Goal: Book appointment/travel/reservation

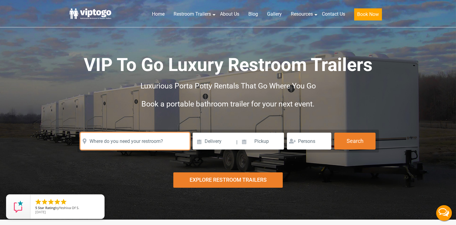
click at [159, 141] on input "text" at bounding box center [134, 141] width 109 height 17
click at [139, 143] on input "text" at bounding box center [134, 141] width 109 height 17
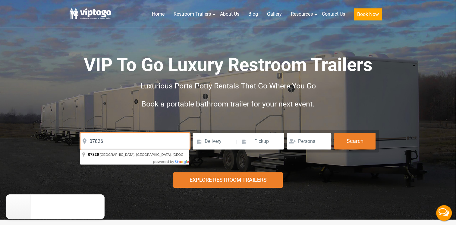
type input "07826"
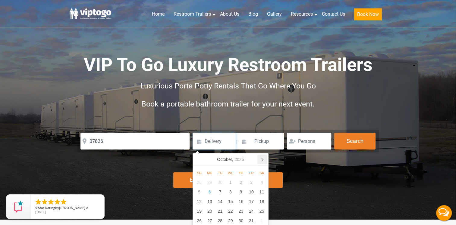
click at [262, 158] on icon at bounding box center [262, 160] width 10 height 10
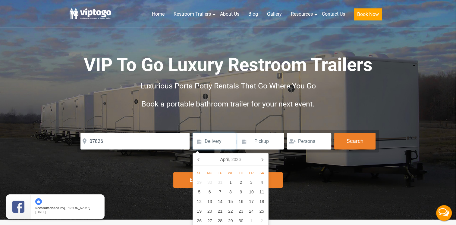
click at [262, 158] on icon at bounding box center [262, 160] width 10 height 10
click at [264, 160] on icon at bounding box center [262, 160] width 10 height 10
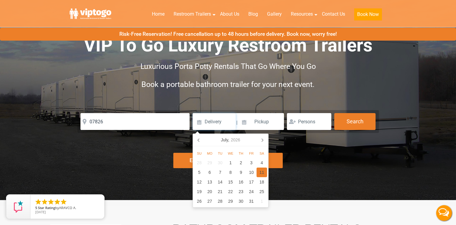
scroll to position [20, 0]
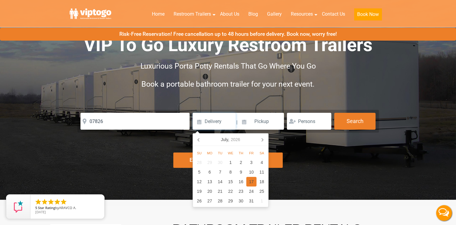
click at [251, 181] on div "17" at bounding box center [251, 182] width 11 height 10
type input "07/17/2026"
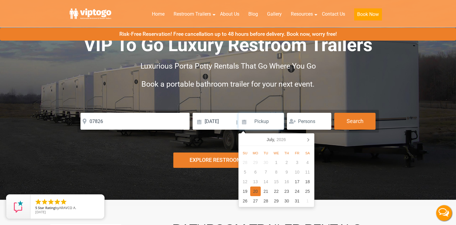
click at [255, 192] on div "20" at bounding box center [255, 192] width 11 height 10
type input "07/20/2026"
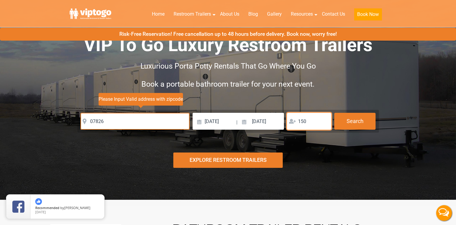
type input "150"
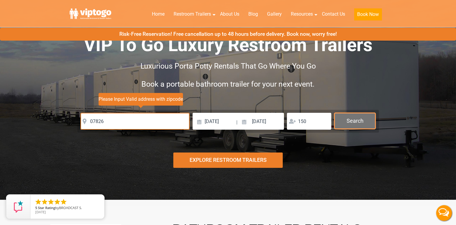
click at [355, 123] on button "Search" at bounding box center [354, 121] width 41 height 16
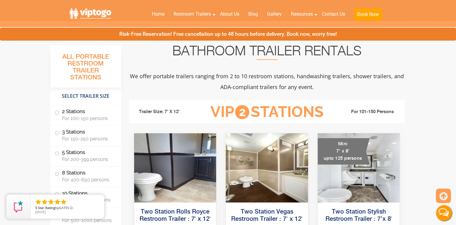
scroll to position [201, 0]
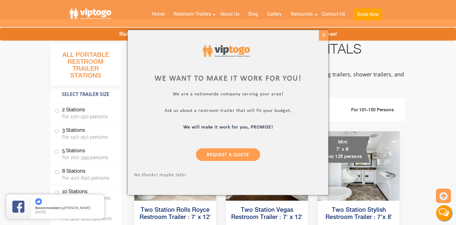
click at [324, 36] on div "X" at bounding box center [323, 35] width 9 height 10
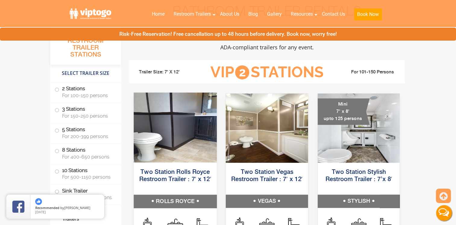
scroll to position [241, 0]
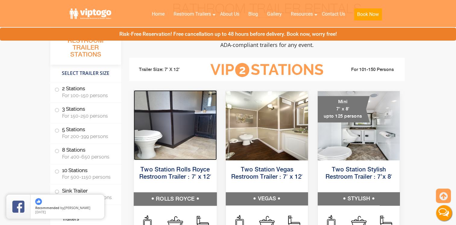
click at [170, 132] on img at bounding box center [174, 125] width 83 height 70
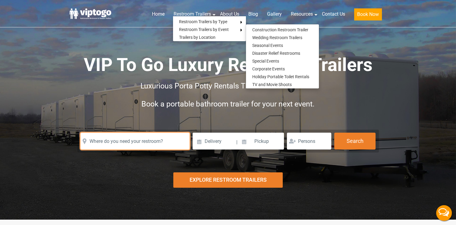
click at [140, 146] on input "text" at bounding box center [134, 141] width 109 height 17
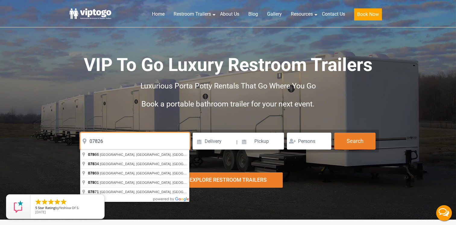
type input "07826"
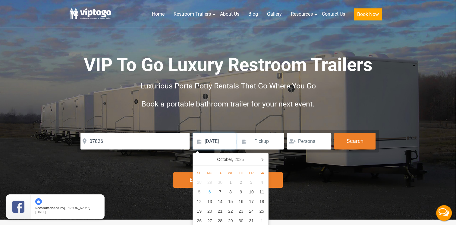
type input "07/17/2026"
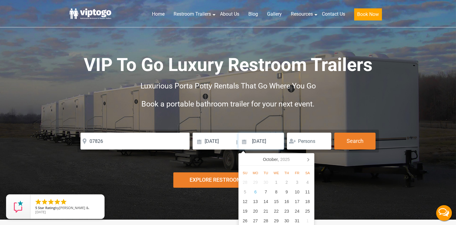
type input "07/20/2026"
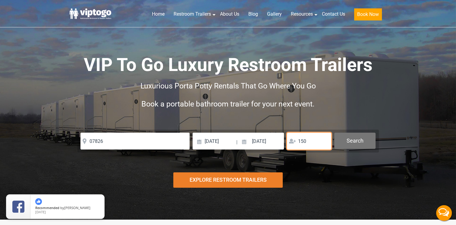
type input "150"
click at [346, 142] on button "Search" at bounding box center [354, 141] width 41 height 16
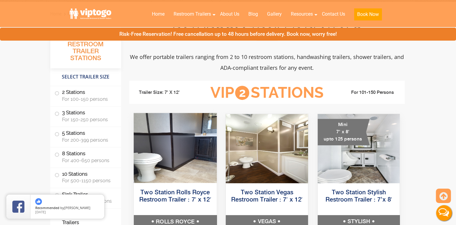
scroll to position [221, 0]
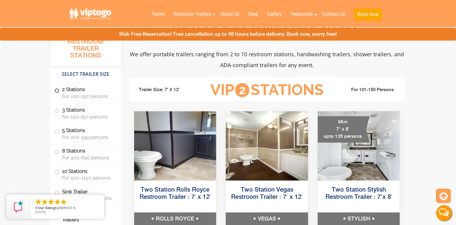
drag, startPoint x: 56, startPoint y: 89, endPoint x: 66, endPoint y: 95, distance: 11.9
click at [56, 89] on span at bounding box center [57, 90] width 2 height 2
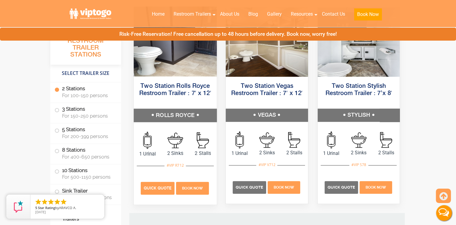
scroll to position [335, 0]
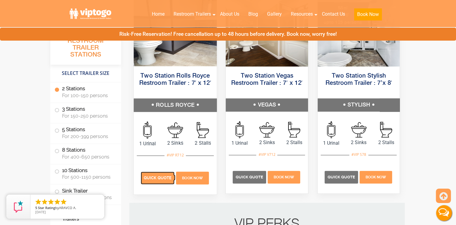
click at [164, 179] on span "Quick Quote" at bounding box center [158, 178] width 28 height 5
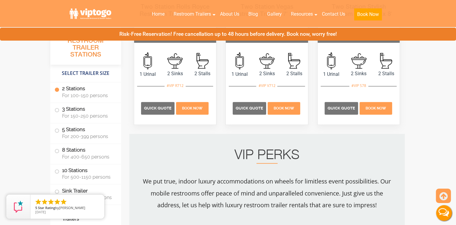
scroll to position [405, 0]
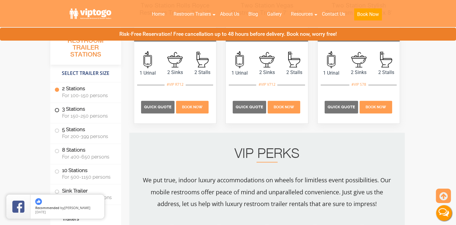
click at [58, 111] on span at bounding box center [57, 110] width 2 height 2
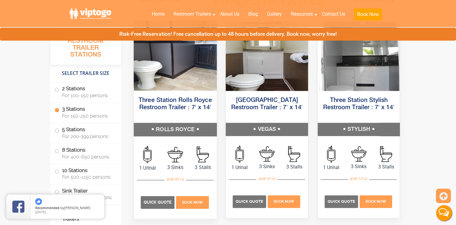
scroll to position [712, 0]
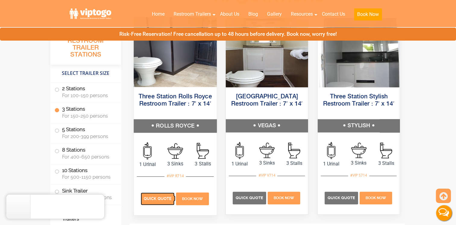
click at [157, 195] on p "Quick Quote" at bounding box center [157, 198] width 34 height 13
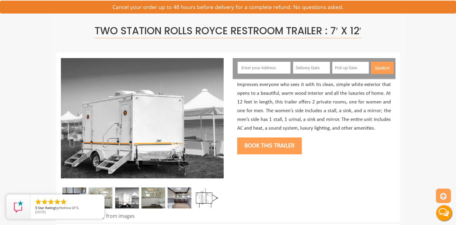
scroll to position [10, 0]
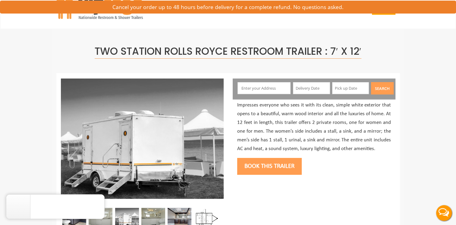
click at [262, 89] on input "text" at bounding box center [263, 88] width 53 height 12
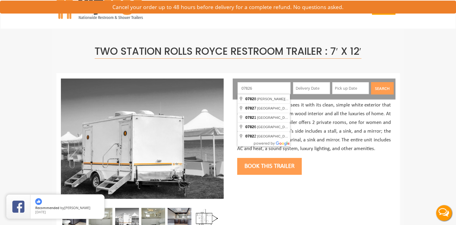
type input "07826"
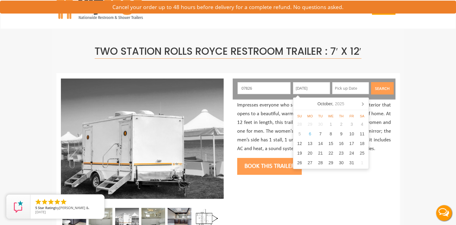
type input "07/17/2026"
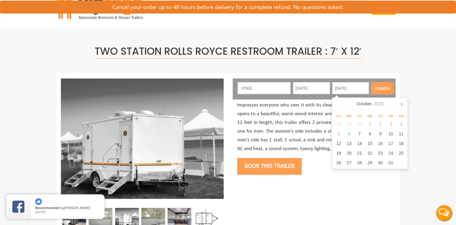
type input "07/20/2026"
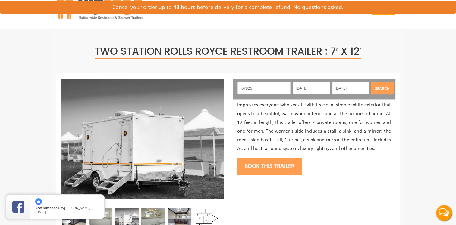
click at [382, 86] on button "Search" at bounding box center [382, 88] width 23 height 12
click at [284, 164] on button "Book this trailer" at bounding box center [269, 166] width 64 height 17
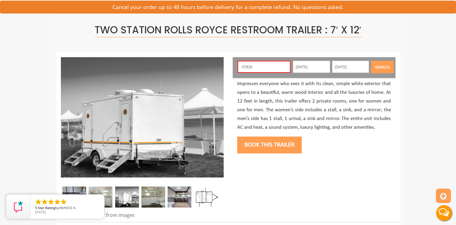
scroll to position [32, 0]
click at [264, 144] on button "Book this trailer" at bounding box center [269, 144] width 64 height 17
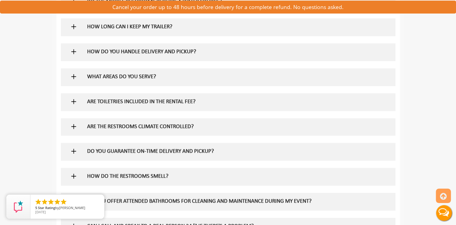
scroll to position [464, 0]
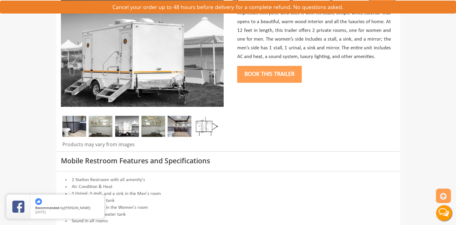
click at [268, 75] on button "Book this trailer" at bounding box center [269, 74] width 64 height 17
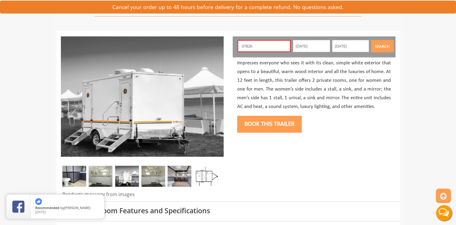
scroll to position [32, 0]
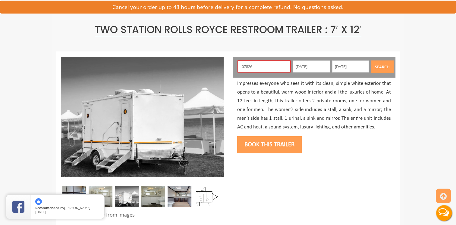
click at [259, 68] on input "07826" at bounding box center [263, 67] width 53 height 12
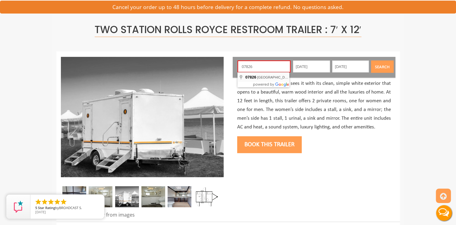
type input "Branchville, NJ 07826, USA"
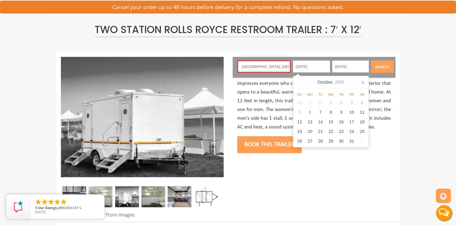
click at [270, 148] on button "Book this trailer" at bounding box center [269, 144] width 64 height 17
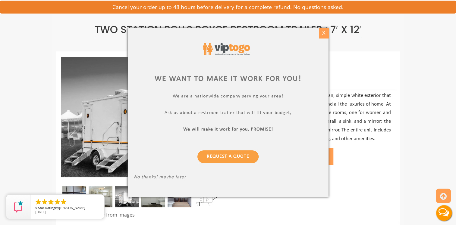
click at [325, 34] on div "X" at bounding box center [323, 33] width 9 height 10
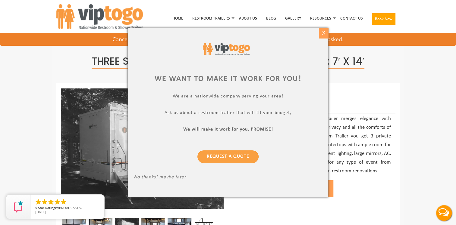
click at [325, 31] on div "X" at bounding box center [323, 33] width 9 height 10
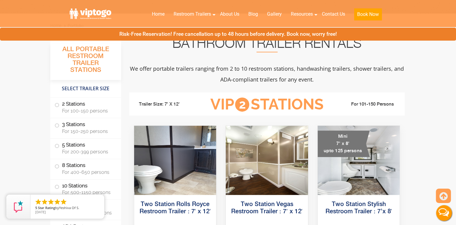
scroll to position [211, 0]
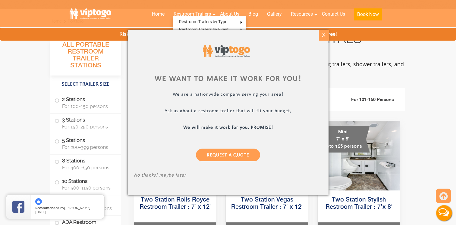
click at [322, 36] on div "X" at bounding box center [323, 35] width 9 height 10
